Goal: Find specific page/section: Find specific page/section

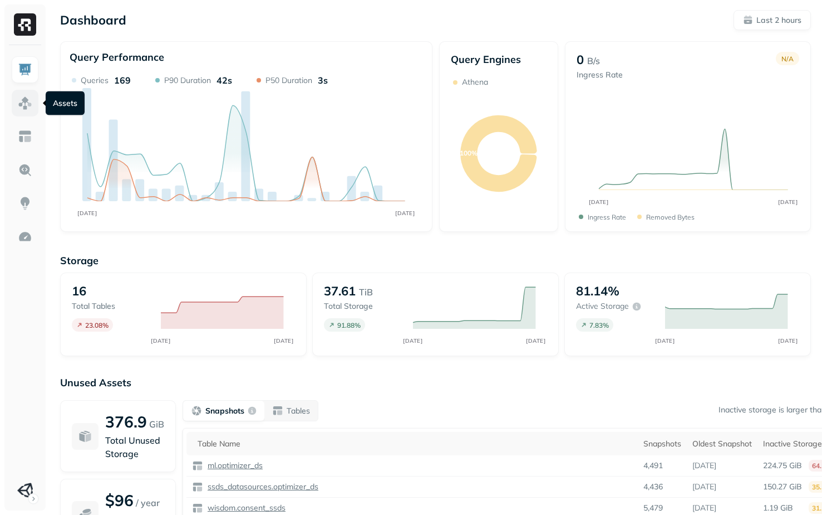
click at [28, 106] on img at bounding box center [25, 103] width 14 height 14
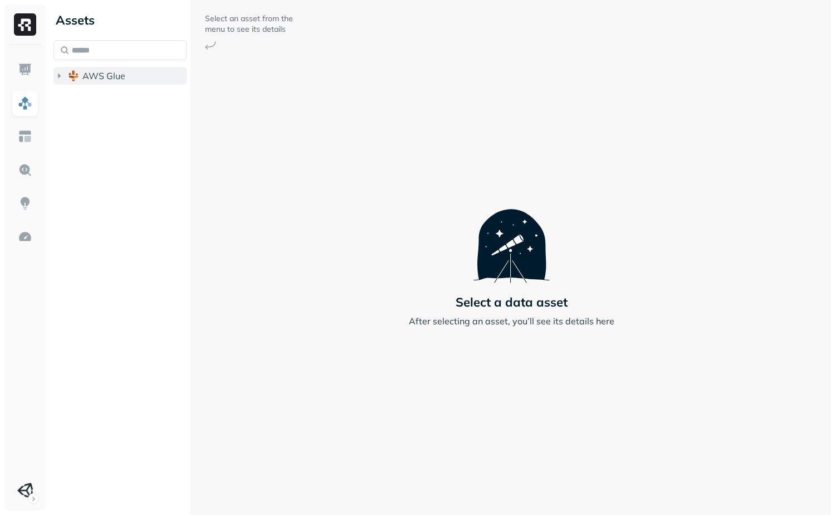
click at [78, 77] on img "button" at bounding box center [73, 75] width 11 height 11
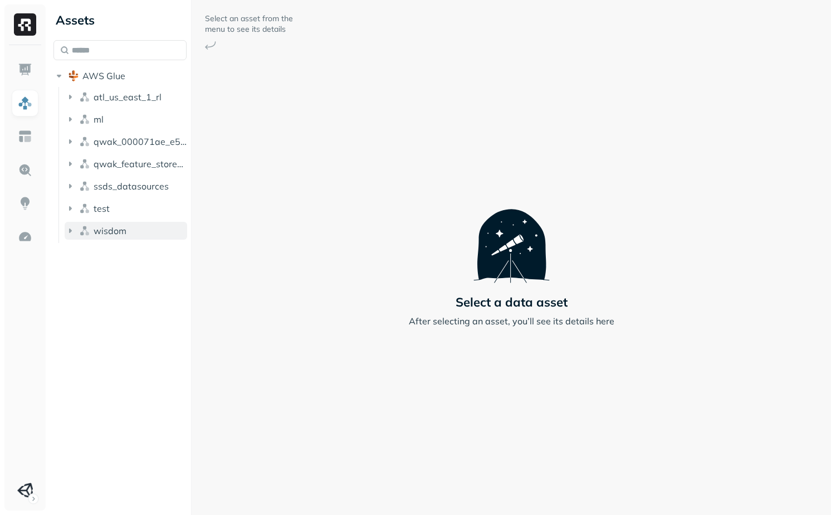
click at [114, 238] on button "wisdom" at bounding box center [126, 231] width 123 height 18
click at [116, 239] on div "wisdom Tables ( 2 ) Views ( 1 )" at bounding box center [126, 254] width 123 height 65
click at [116, 218] on li "test" at bounding box center [126, 209] width 123 height 20
click at [116, 208] on button "test" at bounding box center [126, 208] width 123 height 18
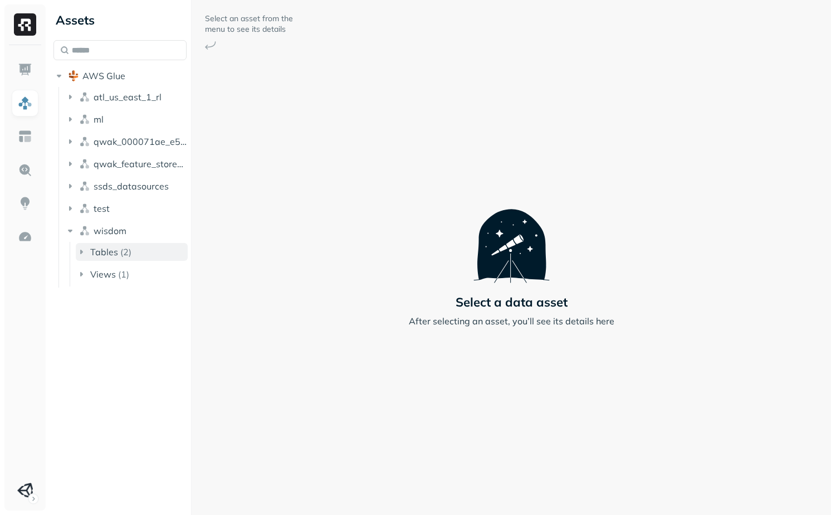
click at [112, 247] on span "Tables" at bounding box center [104, 251] width 28 height 11
click at [115, 229] on span "wisdom" at bounding box center [110, 230] width 33 height 11
click at [123, 183] on span "ssds_datasources" at bounding box center [131, 185] width 75 height 11
click at [125, 184] on span "ssds_datasources" at bounding box center [131, 185] width 75 height 11
click at [129, 161] on span "qwak_feature_store_000071ae_e5f6_4c5f_97ab_2b533d00d294" at bounding box center [141, 163] width 94 height 11
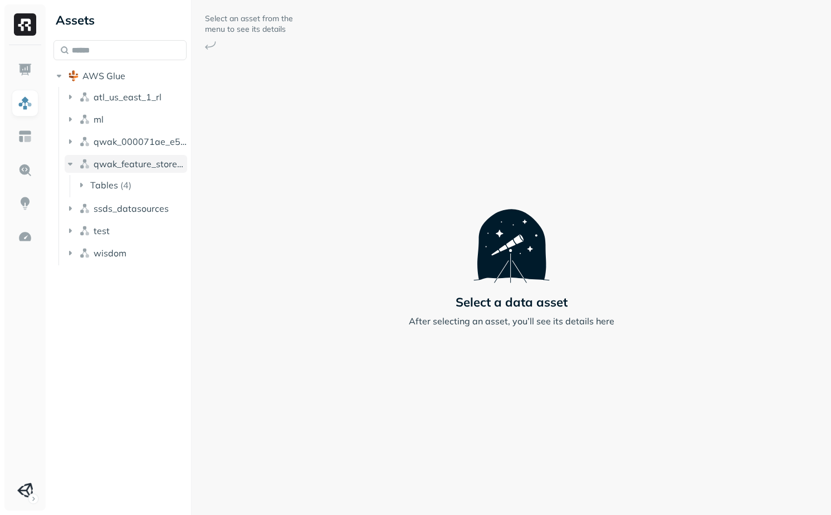
click at [135, 159] on span "qwak_feature_store_000071ae_e5f6_4c5f_97ab_2b533d00d294" at bounding box center [141, 163] width 94 height 11
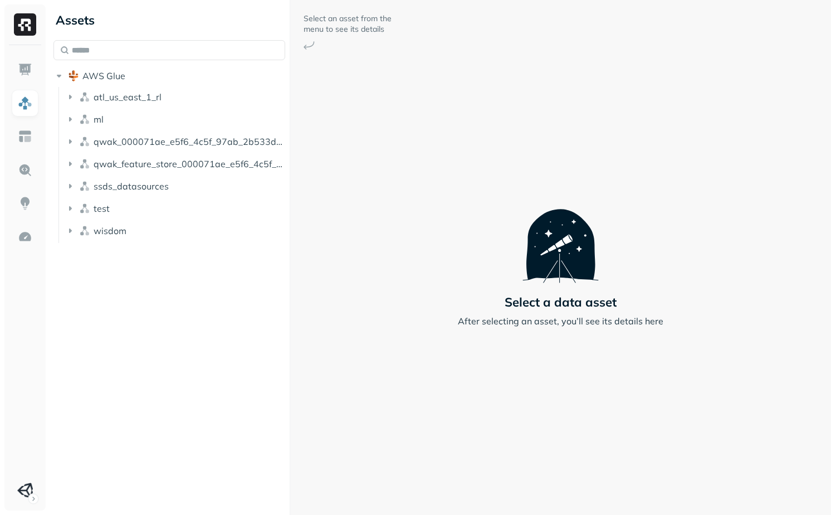
click at [254, 174] on div "Assets AWS Glue atl_us_east_1_rl ml qwak_000071ae_e5f6_4c5f_97ab_2b533d00d294_a…" at bounding box center [440, 257] width 782 height 515
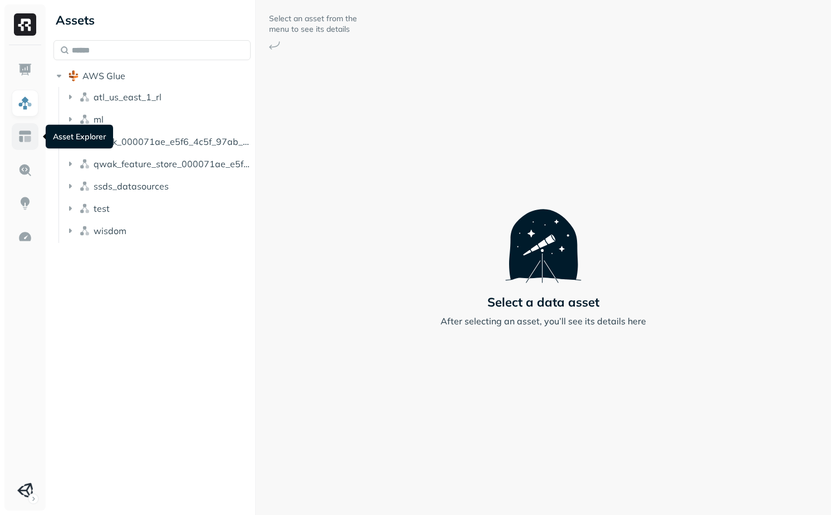
click at [19, 144] on link at bounding box center [25, 136] width 27 height 27
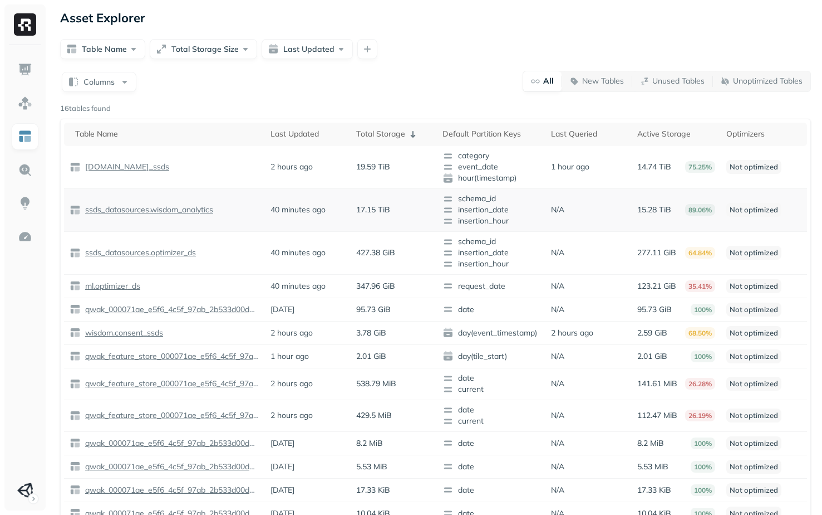
click at [459, 199] on span "schema_id" at bounding box center [492, 198] width 98 height 11
drag, startPoint x: 459, startPoint y: 199, endPoint x: 523, endPoint y: 219, distance: 67.6
click at [523, 219] on td "schema_id insertion_date insertion_hour" at bounding box center [491, 209] width 109 height 43
click at [523, 219] on span "insertion_hour" at bounding box center [492, 220] width 98 height 11
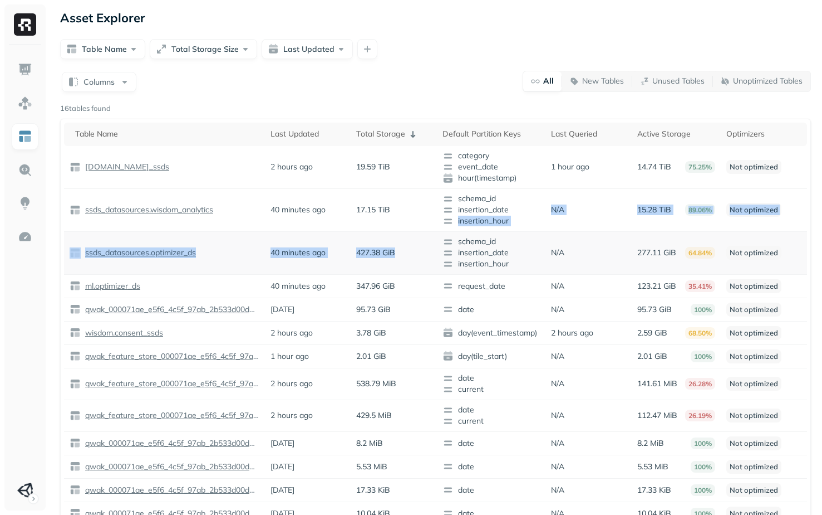
drag, startPoint x: 523, startPoint y: 223, endPoint x: 497, endPoint y: 231, distance: 28.0
click at [496, 232] on tbody "wisdom.analytics_ssds 2 hours ago 19.59 TiB category event_date hour(timestamp)…" at bounding box center [435, 383] width 743 height 474
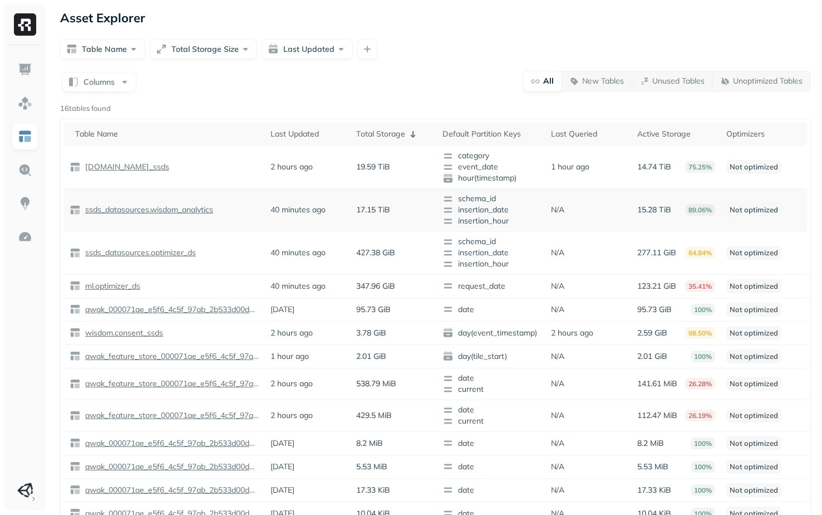
click at [506, 226] on td "schema_id insertion_date insertion_hour" at bounding box center [491, 209] width 109 height 43
click at [29, 80] on link at bounding box center [25, 69] width 27 height 27
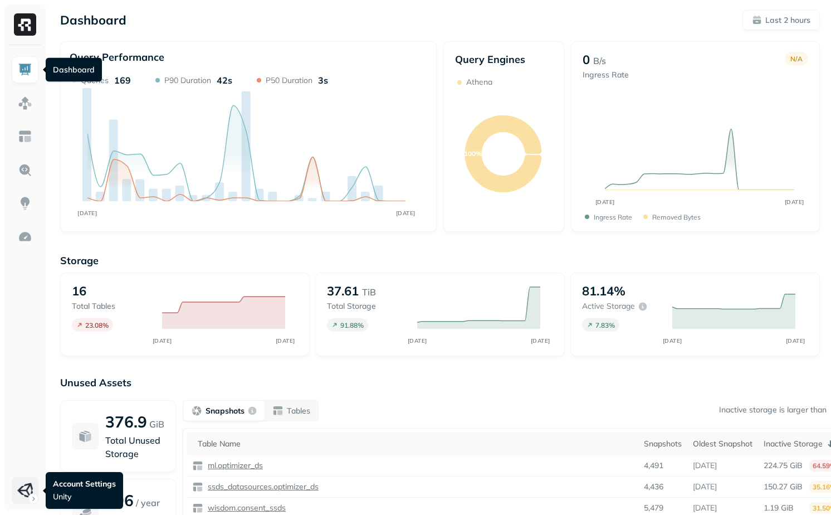
click at [17, 492] on html "Dashboard Last 2 hours Query Performance AUG 28 AUG 28 Queries 169 P90 Duration…" at bounding box center [415, 310] width 831 height 620
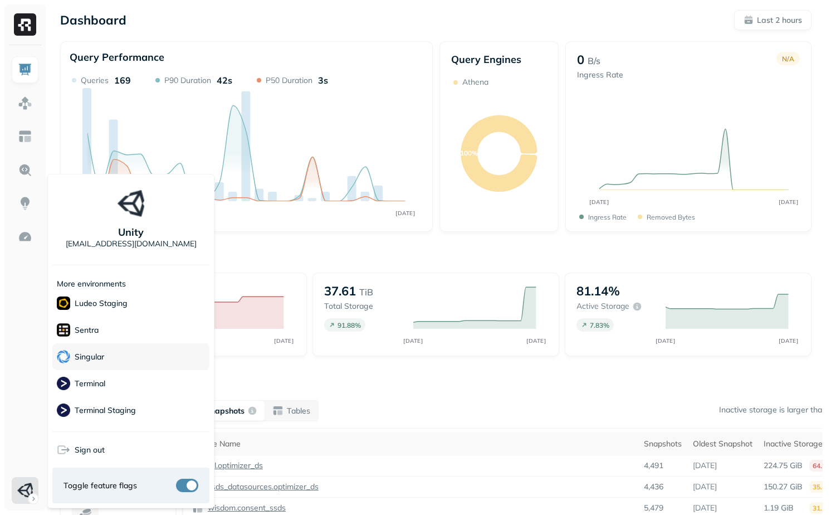
scroll to position [188, 0]
click at [110, 411] on div "Voodoo" at bounding box center [130, 413] width 157 height 27
